Goal: Task Accomplishment & Management: Manage account settings

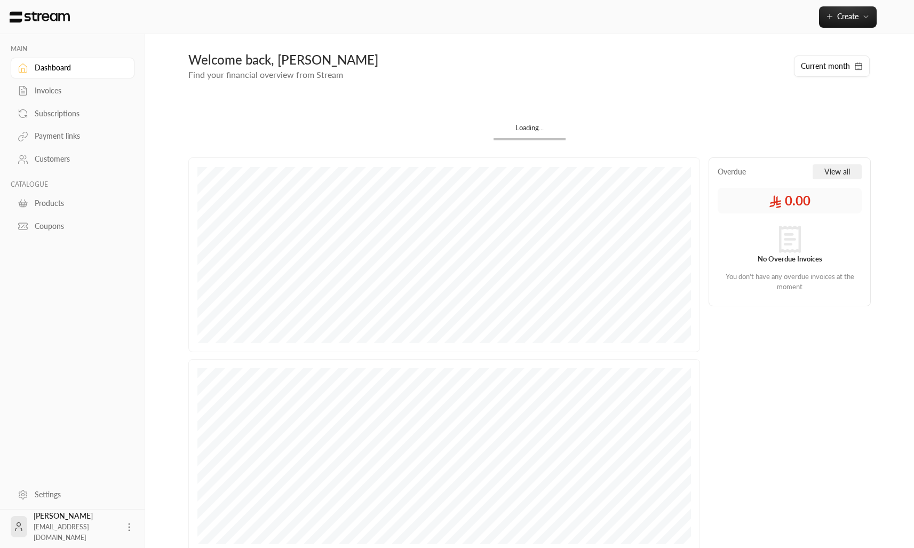
click at [128, 528] on icon at bounding box center [129, 527] width 11 height 11
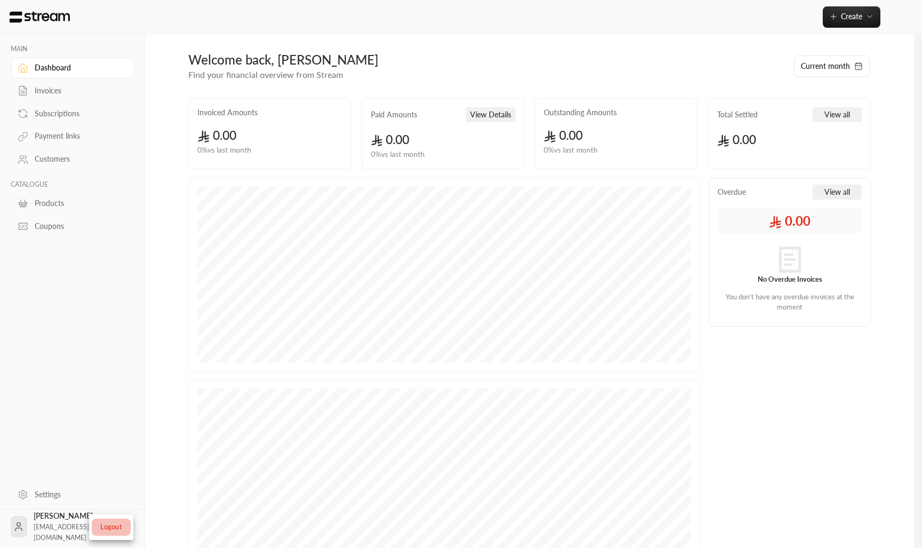
click at [109, 526] on li "Logout" at bounding box center [111, 526] width 39 height 17
